Goal: Information Seeking & Learning: Learn about a topic

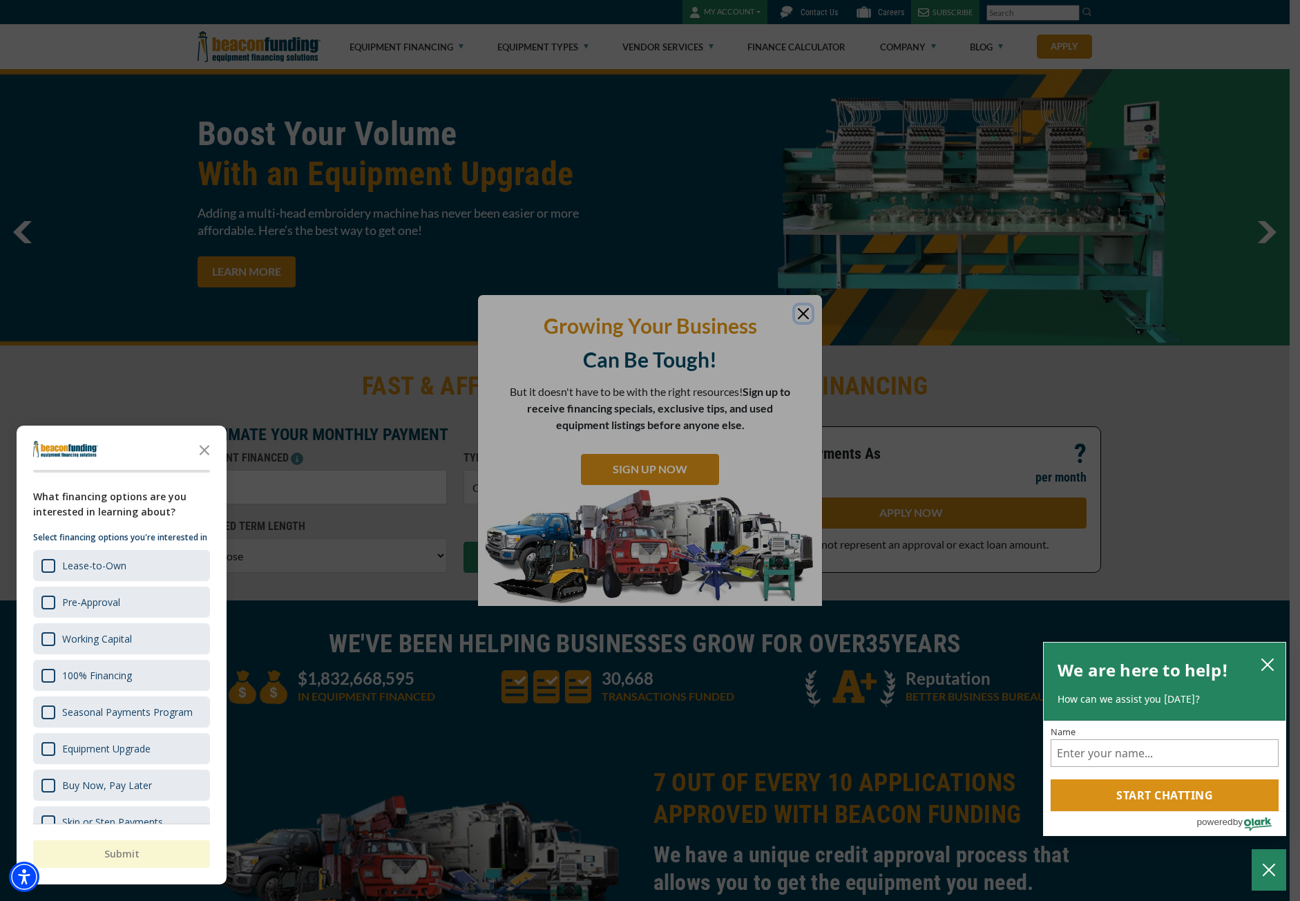
click at [807, 308] on div "button" at bounding box center [650, 450] width 1300 height 901
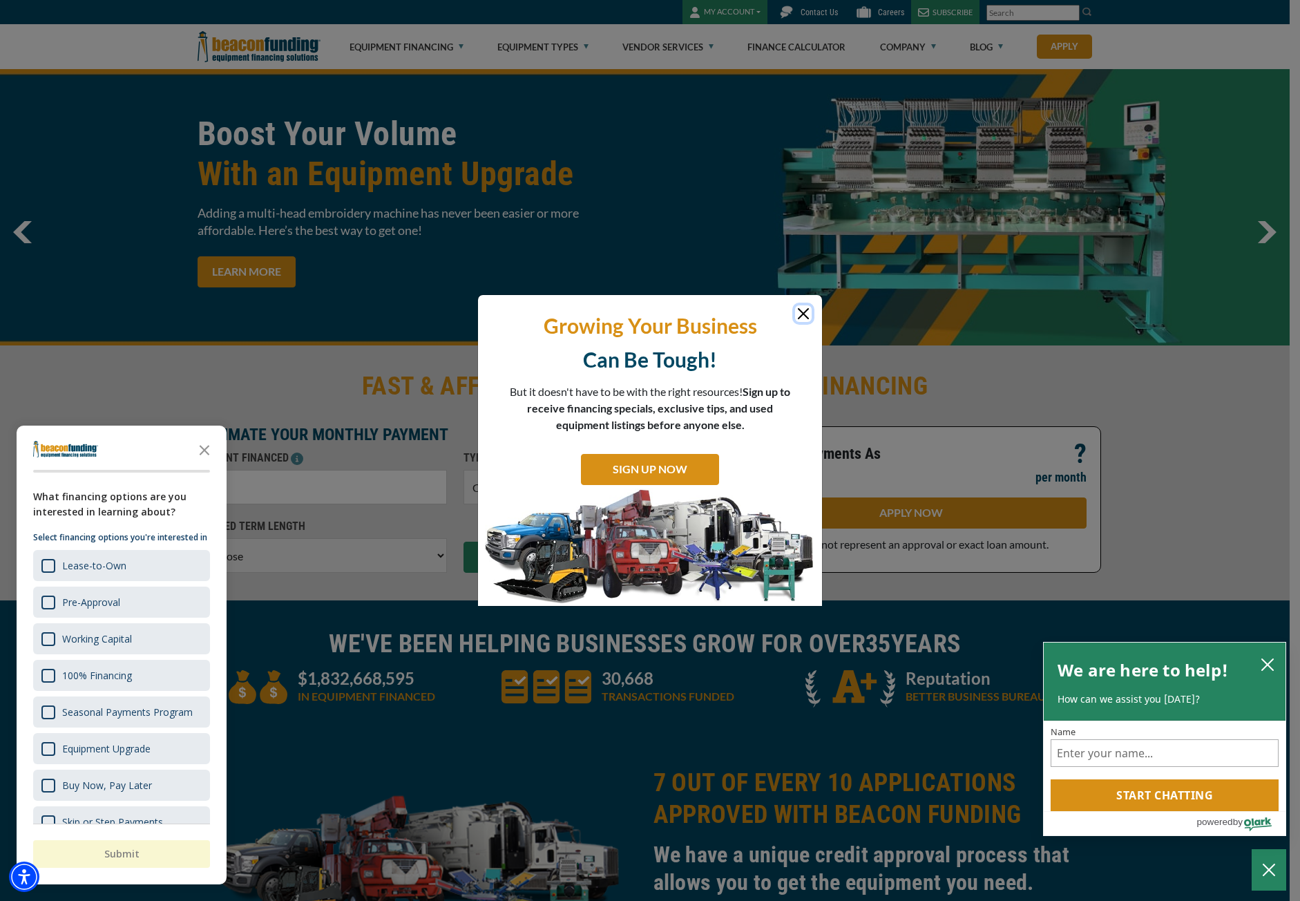
click at [799, 310] on button "Close" at bounding box center [803, 313] width 17 height 17
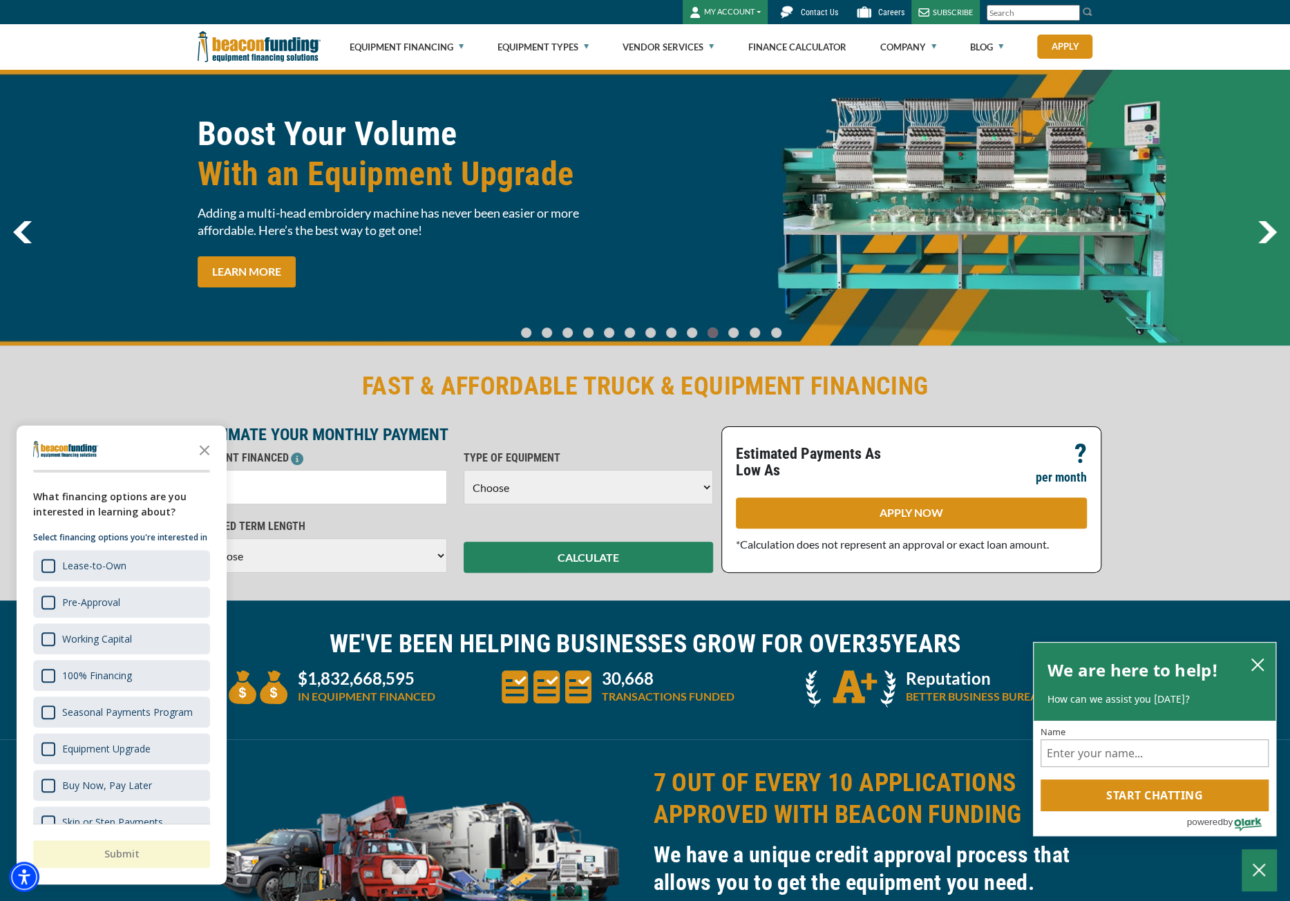
click at [1271, 234] on img "next" at bounding box center [1266, 232] width 19 height 22
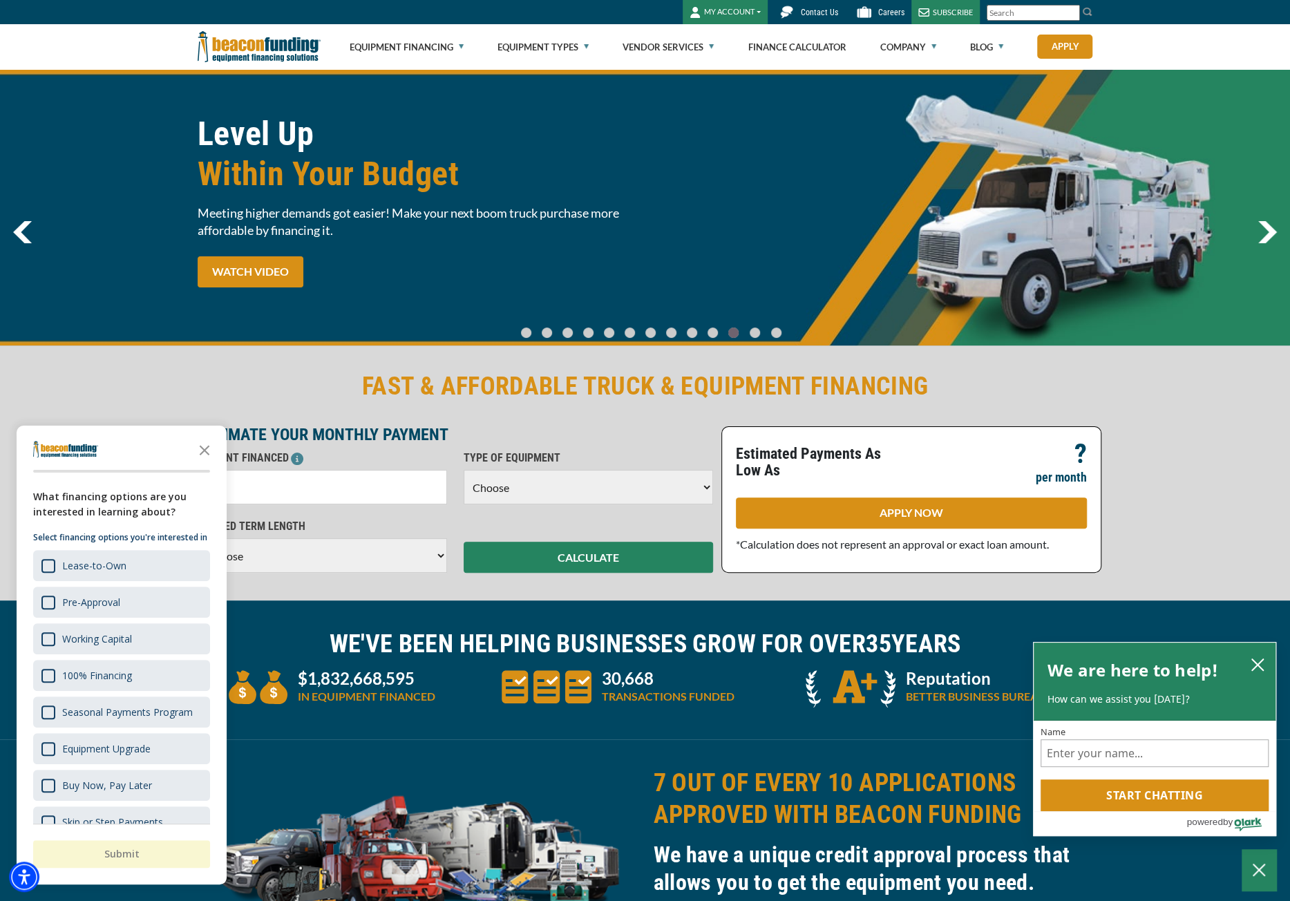
click at [1268, 236] on img "next" at bounding box center [1266, 232] width 19 height 22
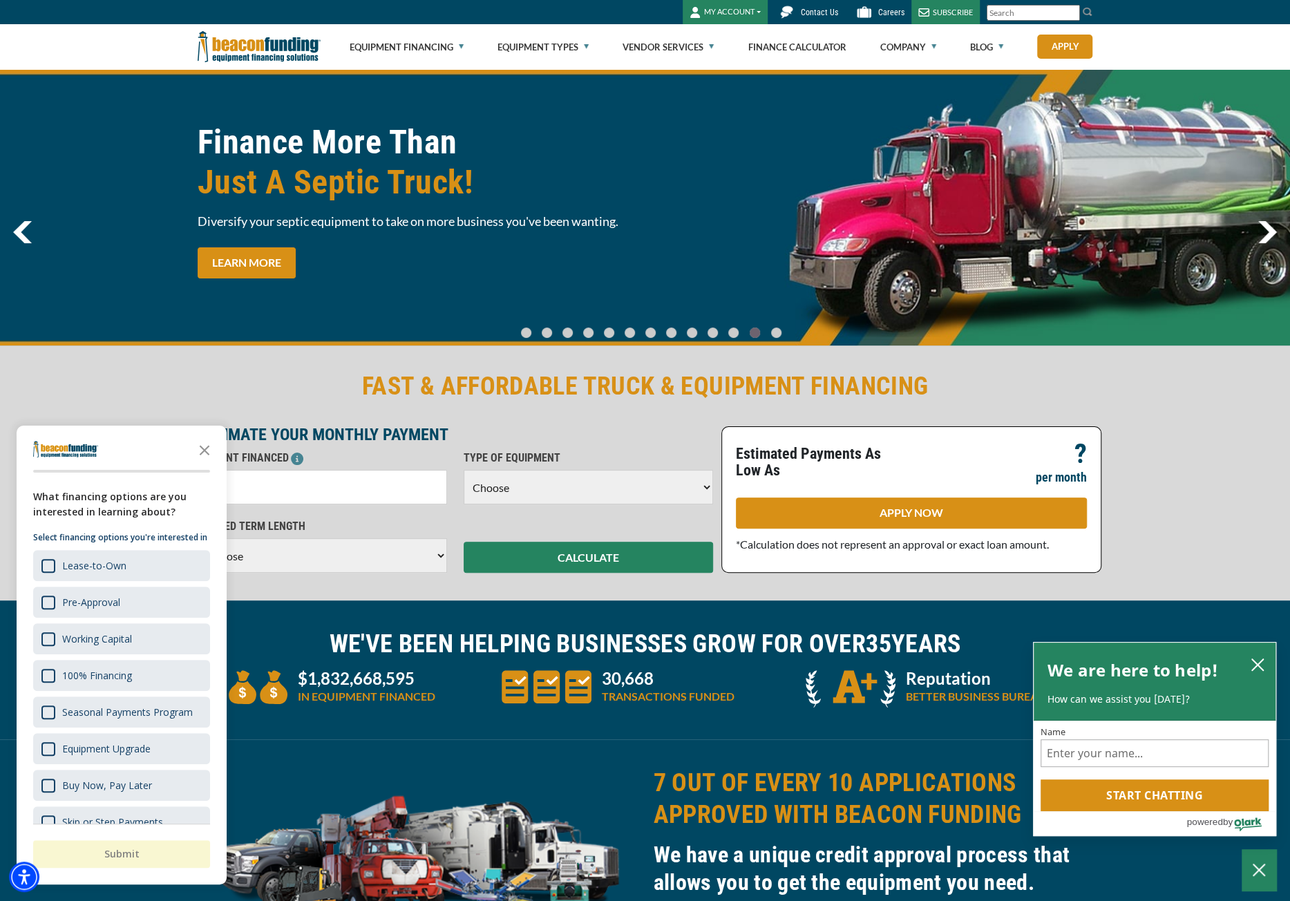
click at [1268, 236] on img "next" at bounding box center [1266, 232] width 19 height 22
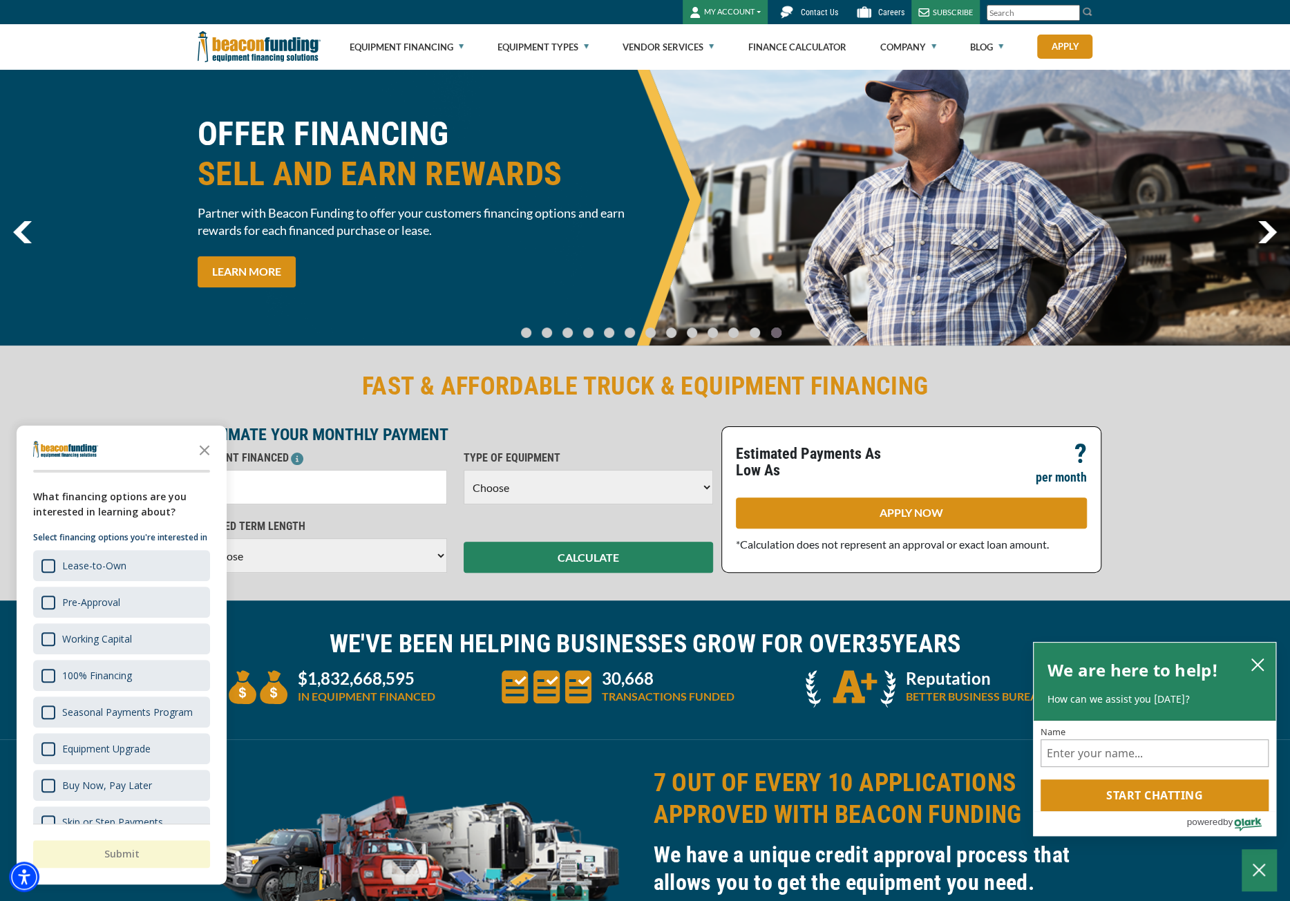
click at [1268, 236] on img "next" at bounding box center [1266, 232] width 19 height 22
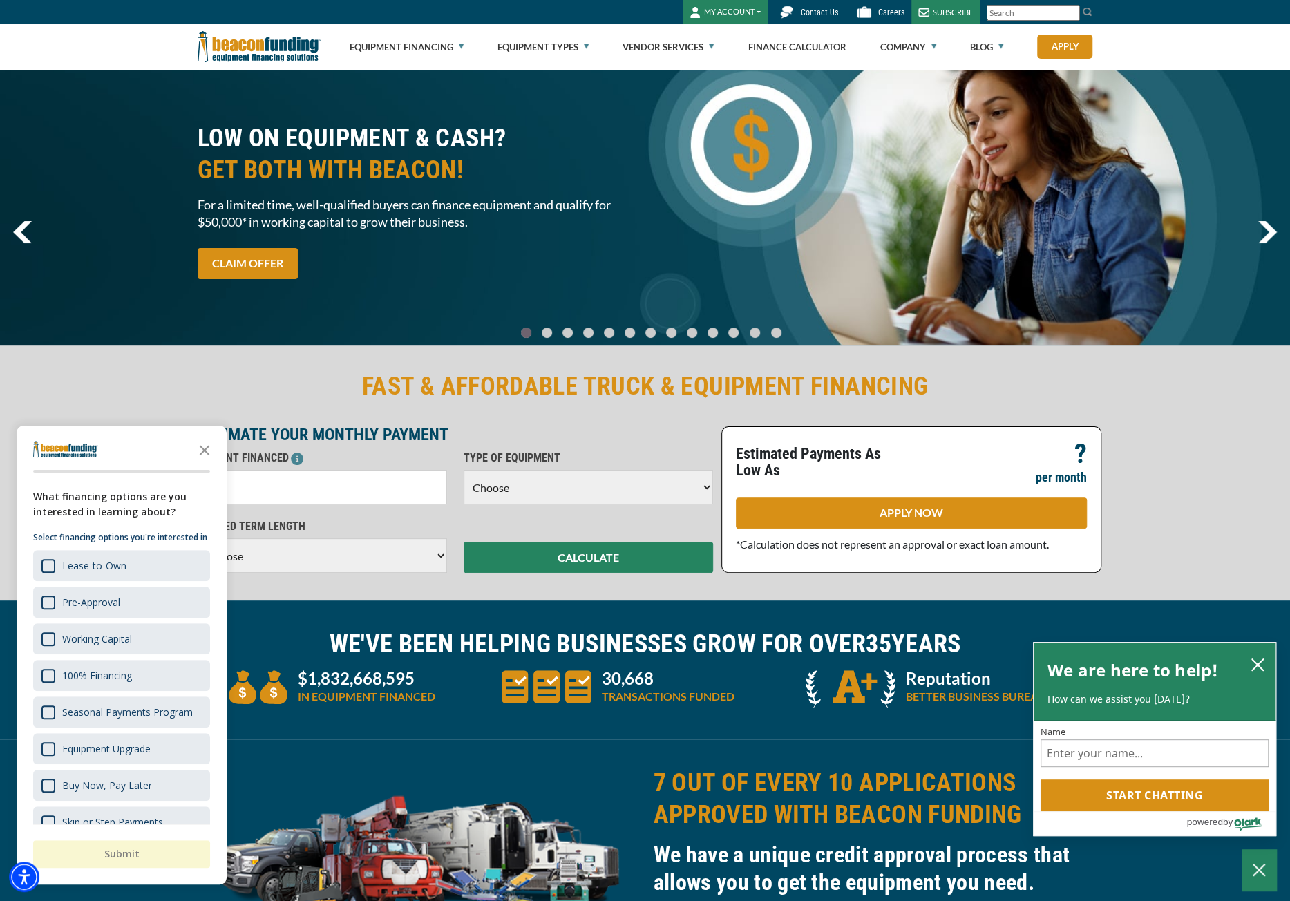
click at [1268, 236] on img "next" at bounding box center [1266, 232] width 19 height 22
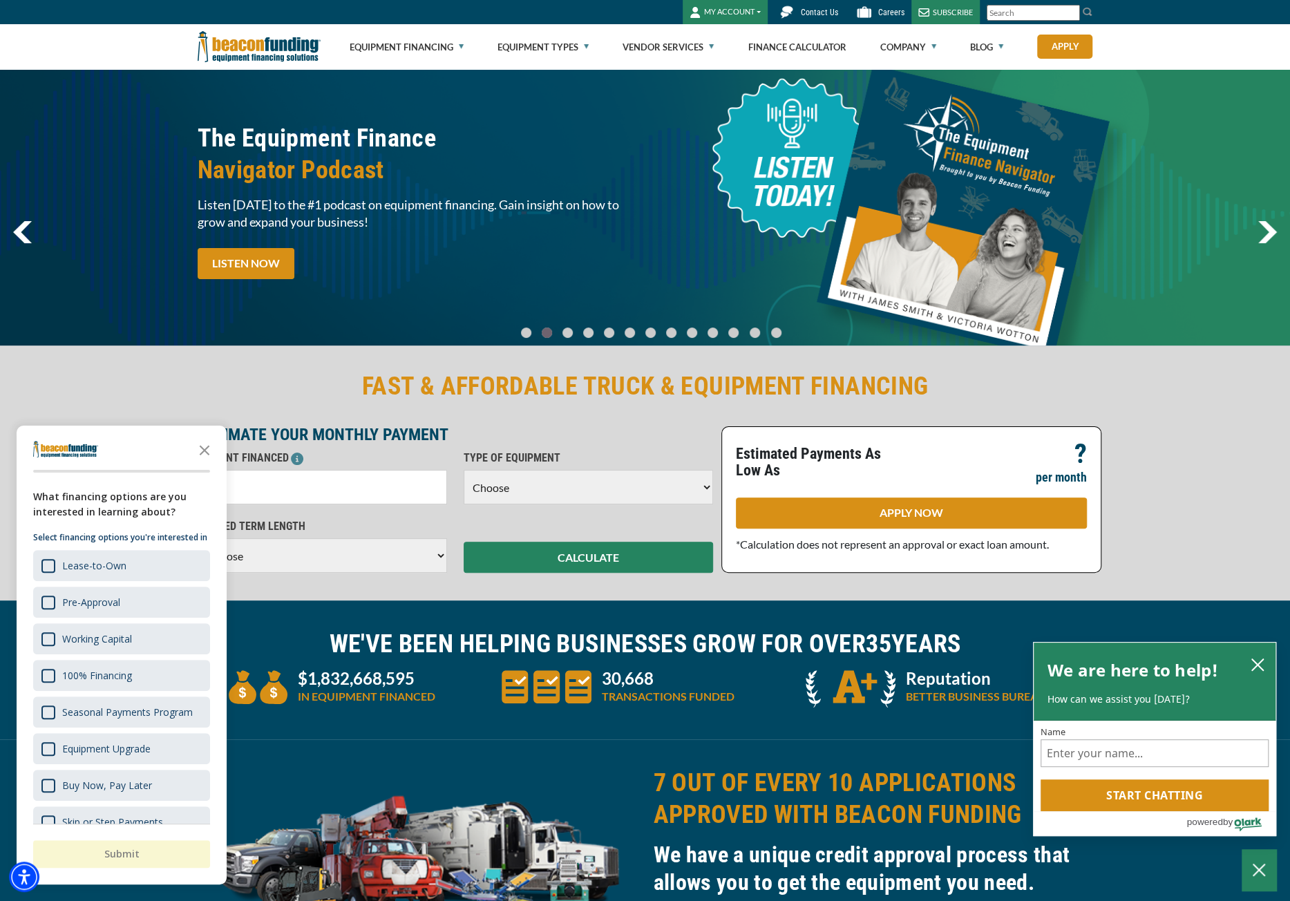
click at [1268, 236] on img "next" at bounding box center [1266, 232] width 19 height 22
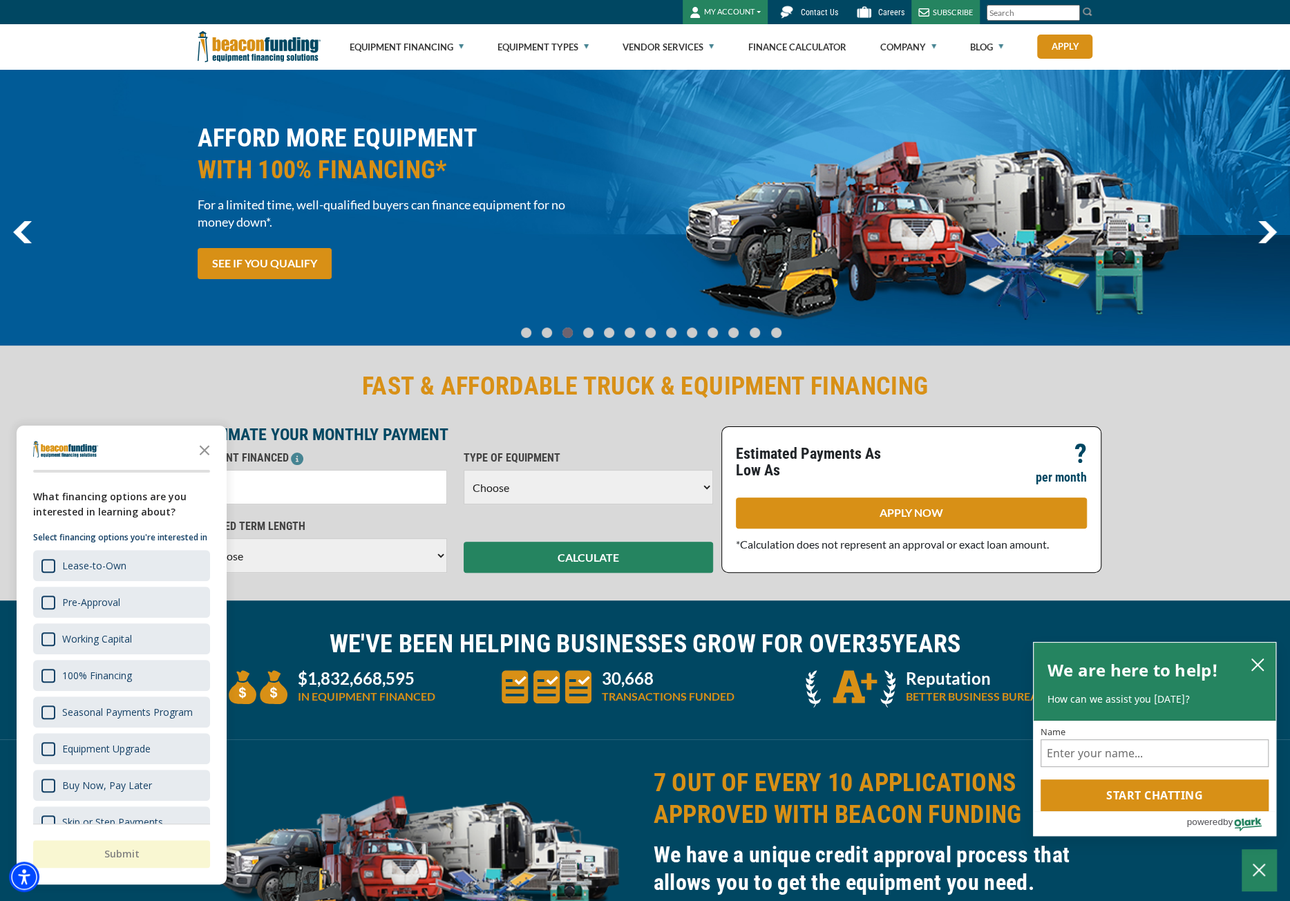
click at [1268, 236] on img "next" at bounding box center [1266, 232] width 19 height 22
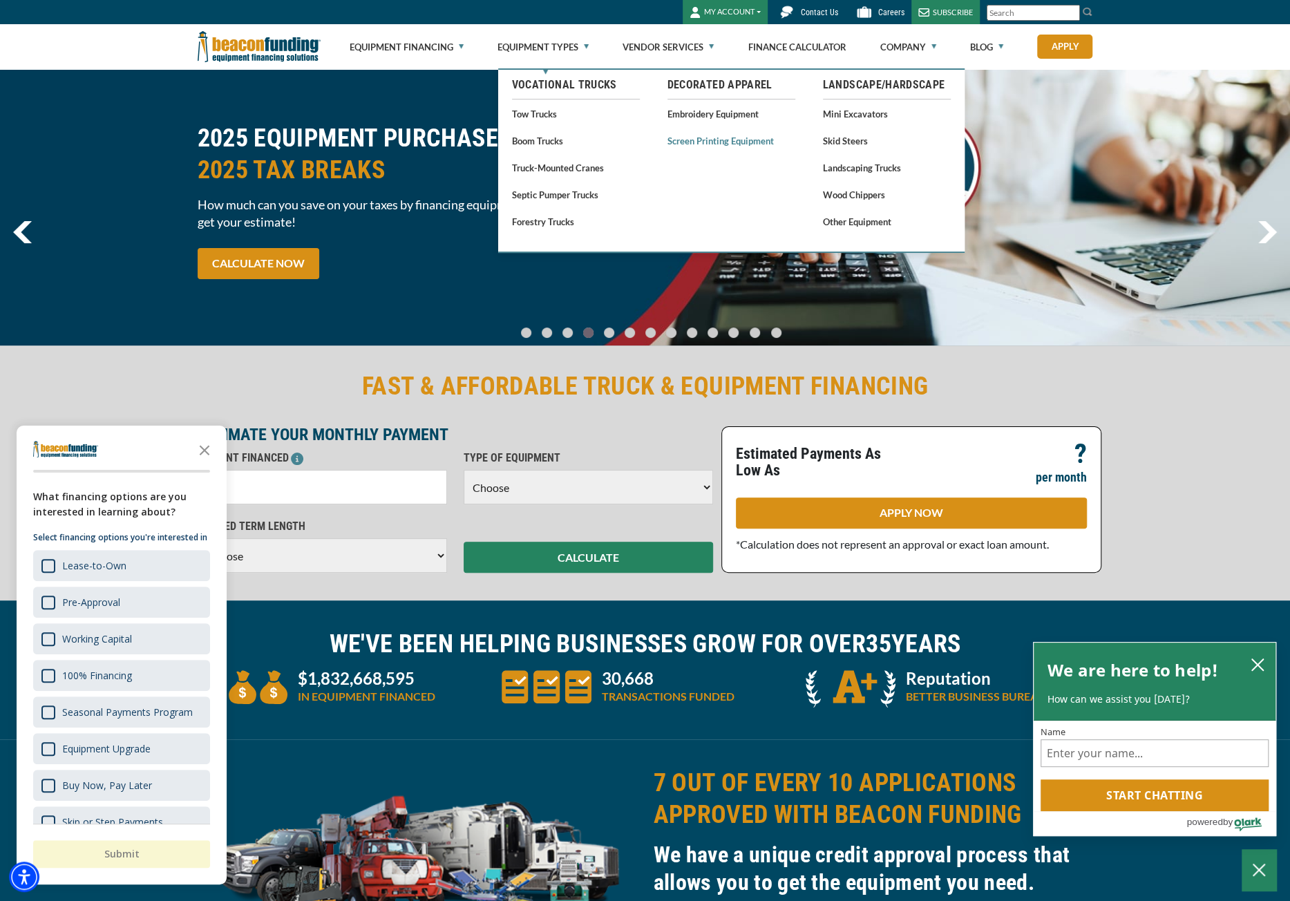
click at [705, 142] on link "Screen Printing Equipment" at bounding box center [731, 140] width 128 height 17
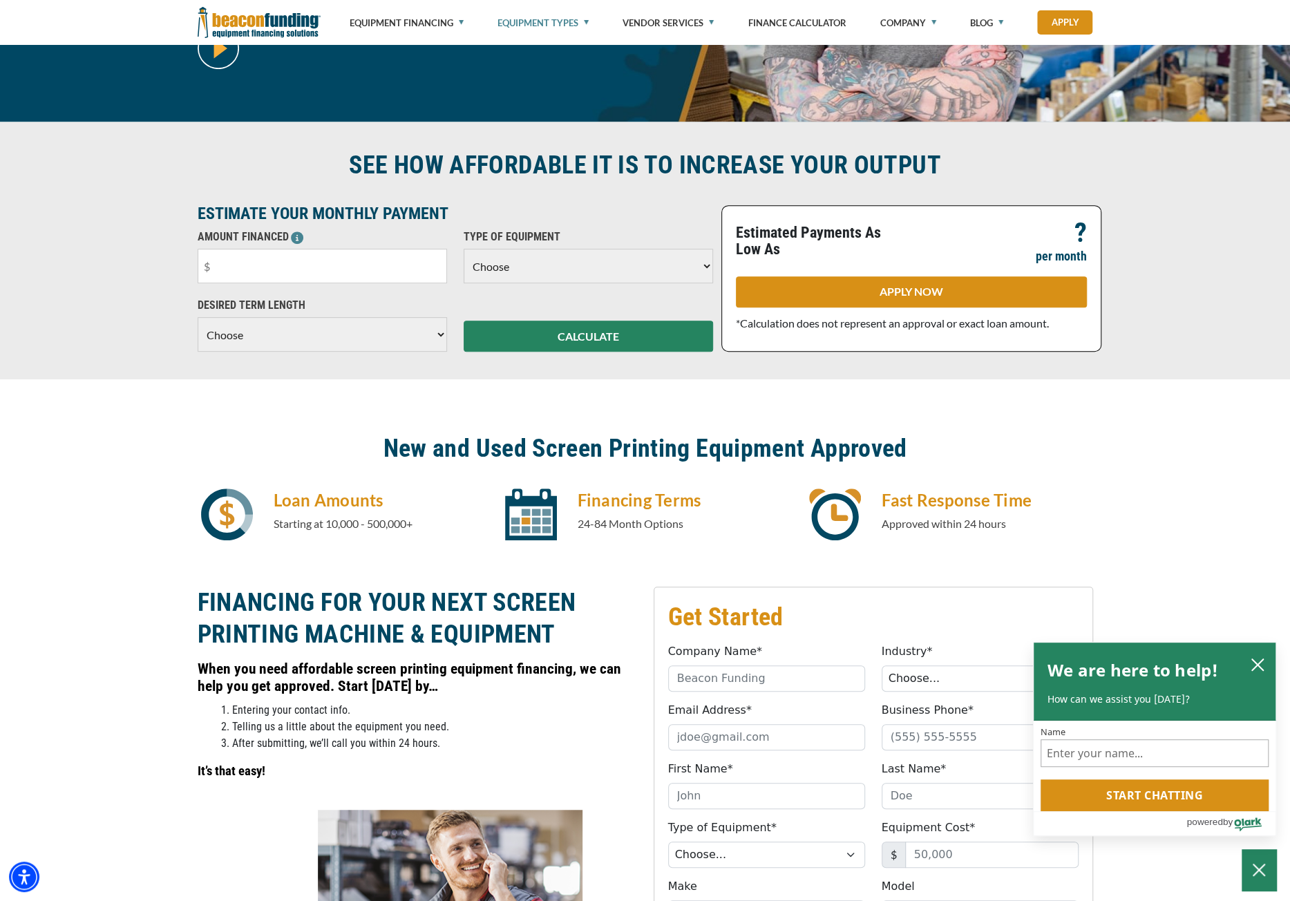
scroll to position [415, 0]
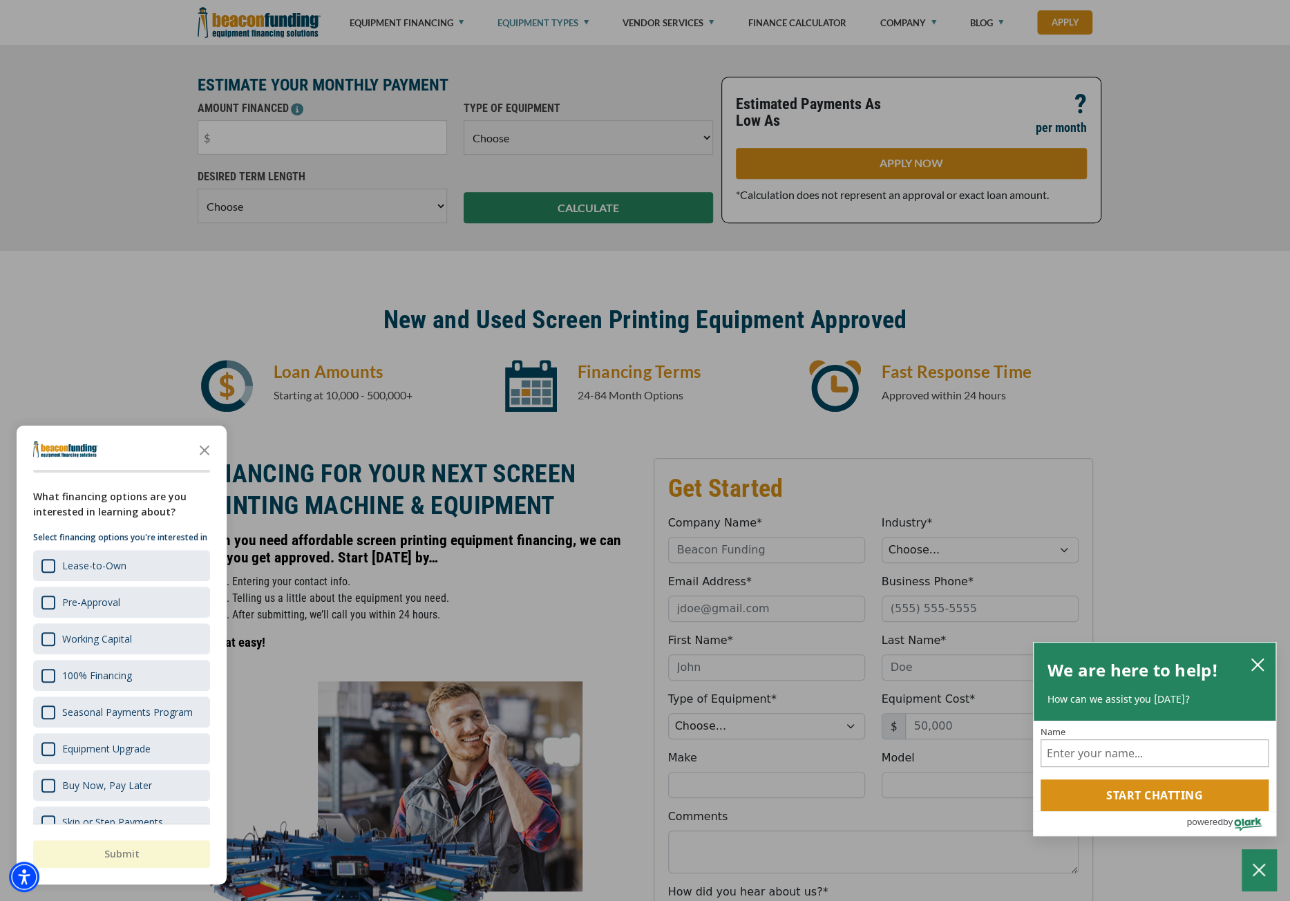
click at [317, 476] on div at bounding box center [645, 450] width 1290 height 901
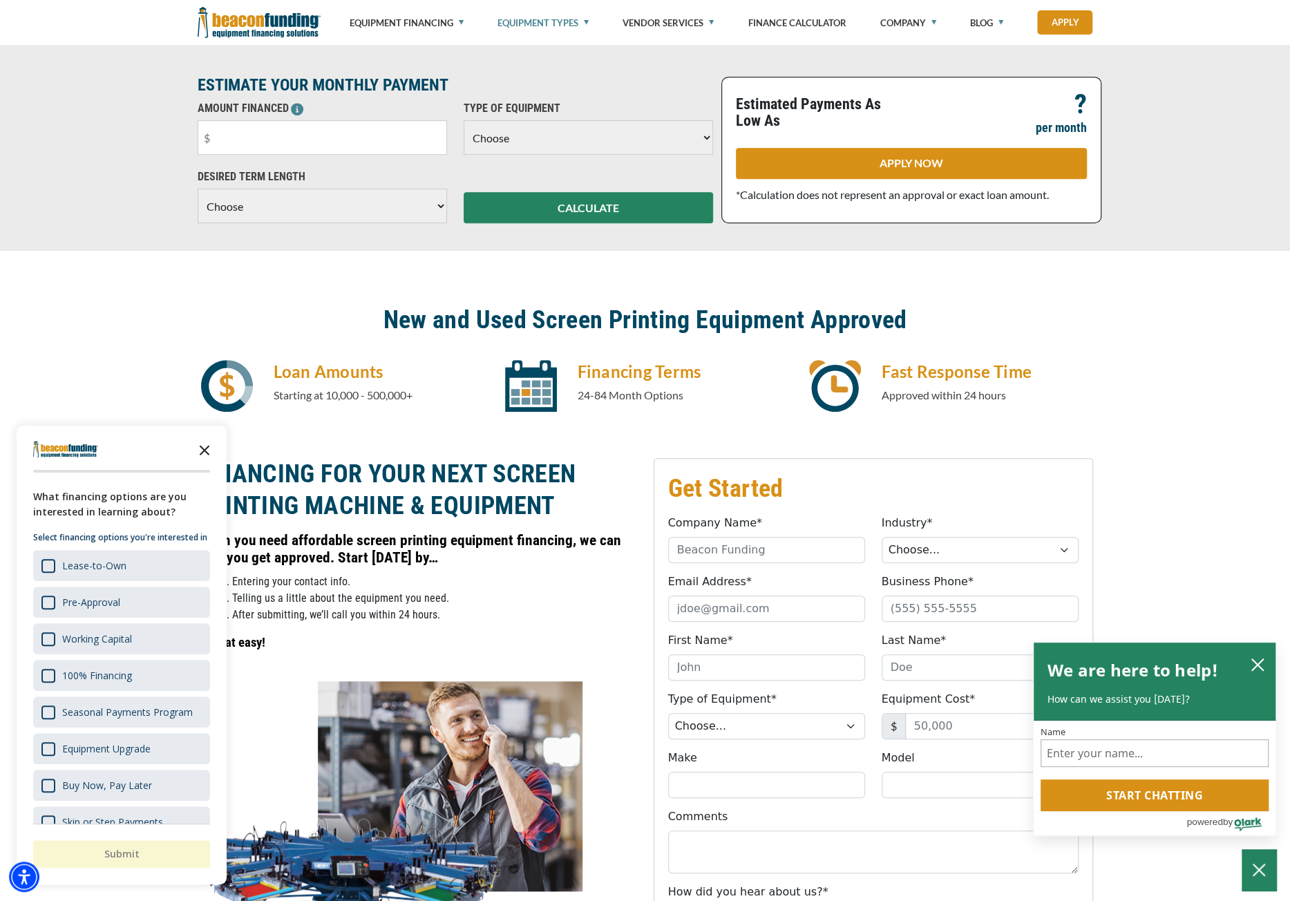
click at [207, 455] on icon "Close the survey" at bounding box center [205, 449] width 28 height 28
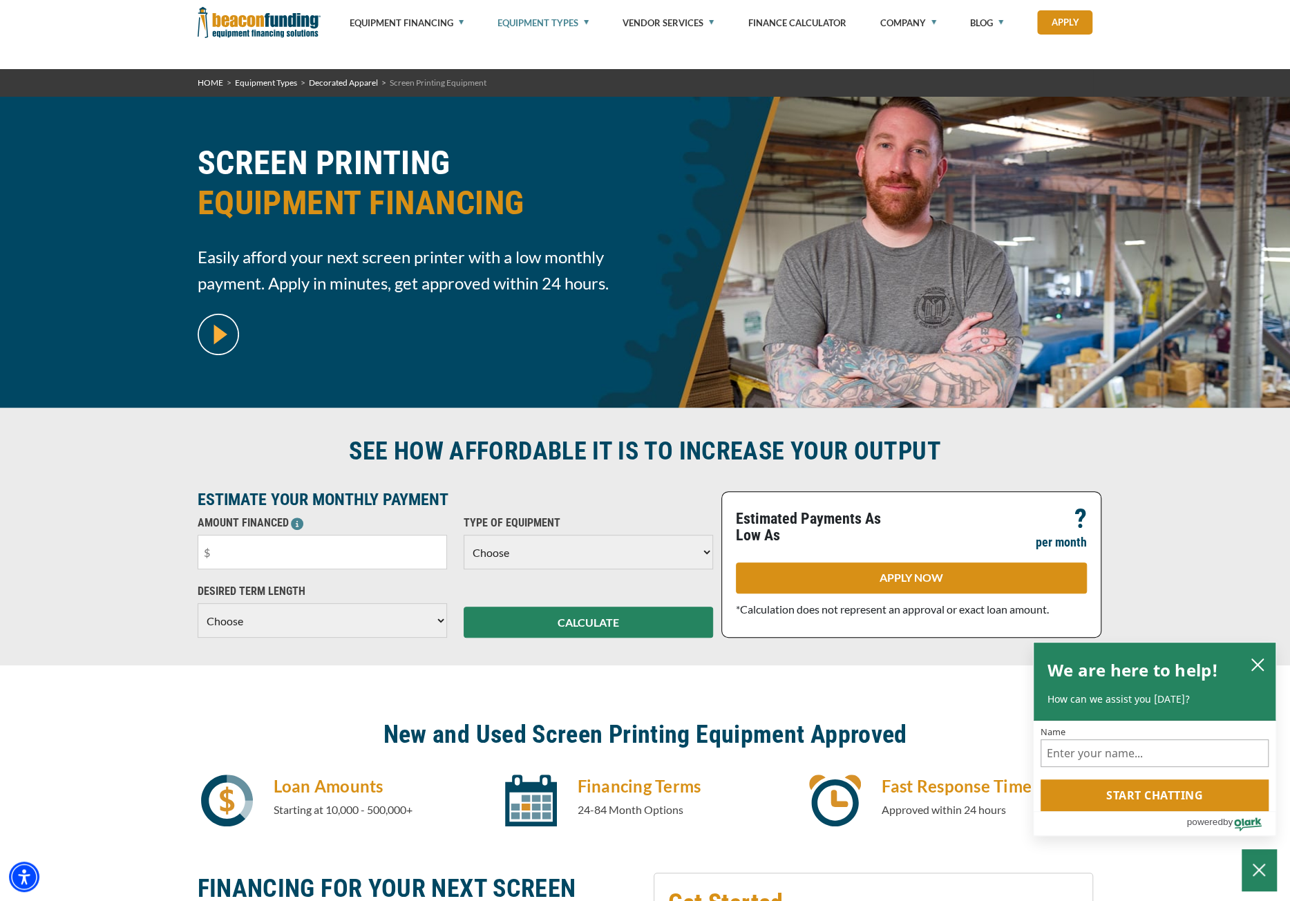
scroll to position [276, 0]
